Goal: Transaction & Acquisition: Obtain resource

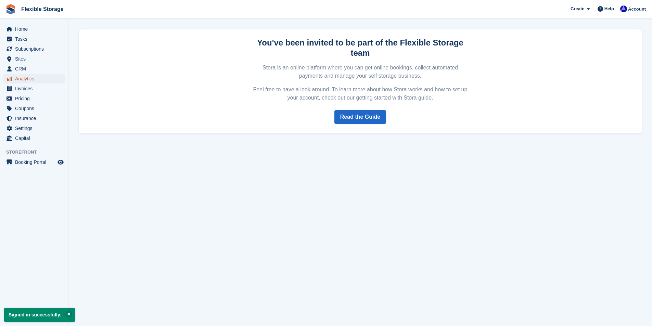
click at [16, 83] on span "Analytics" at bounding box center [35, 79] width 41 height 10
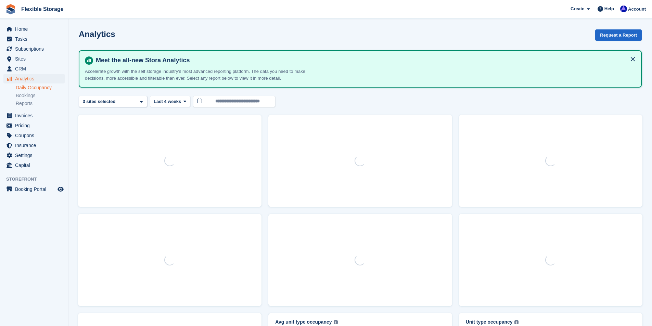
click at [21, 87] on link "Daily Occupancy" at bounding box center [40, 88] width 49 height 7
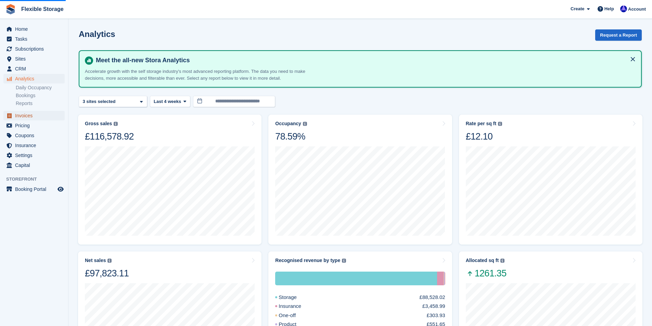
click at [23, 116] on span "Invoices" at bounding box center [35, 116] width 41 height 10
click at [27, 117] on span "Invoices" at bounding box center [35, 116] width 41 height 10
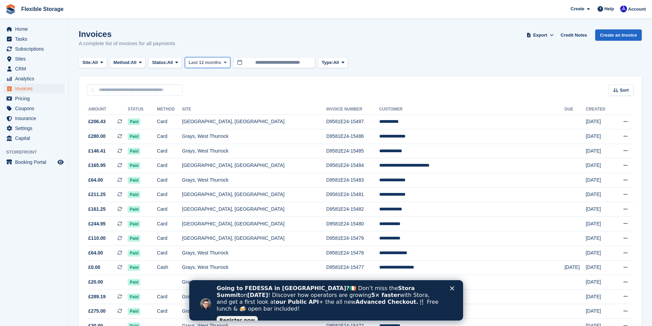
click at [216, 62] on span "Last 12 months" at bounding box center [205, 62] width 33 height 7
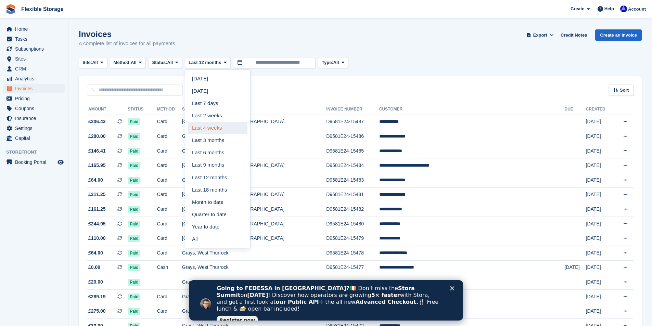
click at [220, 130] on link "Last 4 weeks" at bounding box center [218, 128] width 60 height 12
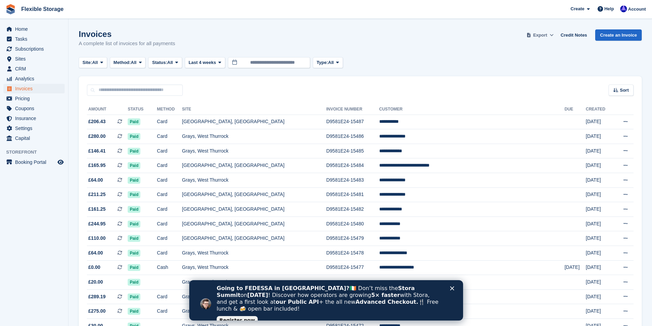
click at [543, 34] on span "Export" at bounding box center [540, 35] width 14 height 7
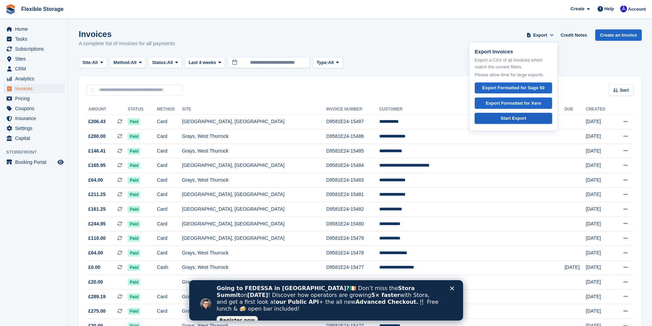
click at [518, 123] on link "Start Export" at bounding box center [513, 118] width 77 height 11
click at [517, 116] on div "Start Export" at bounding box center [513, 118] width 25 height 7
